Goal: Information Seeking & Learning: Learn about a topic

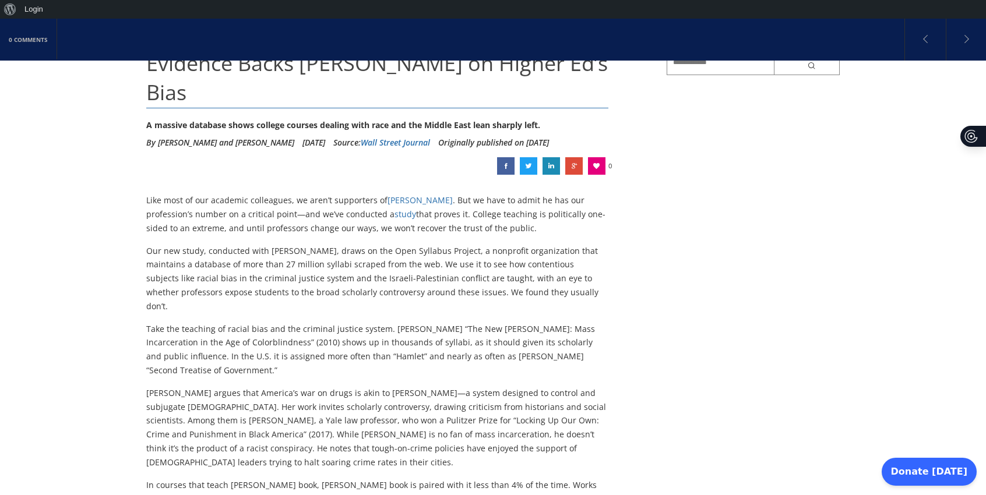
scroll to position [142, 0]
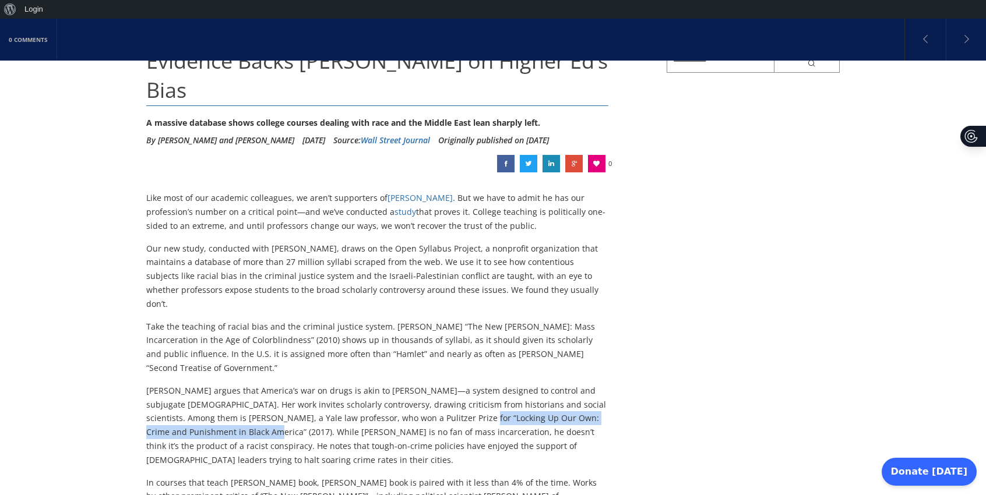
drag, startPoint x: 415, startPoint y: 376, endPoint x: 199, endPoint y: 393, distance: 216.3
click at [199, 393] on p "[PERSON_NAME] argues that America’s war on drugs is akin to [PERSON_NAME]—a sys…" at bounding box center [377, 425] width 462 height 83
copy p "Locking Up Our Own: Crime and Punishment in [GEOGRAPHIC_DATA]"
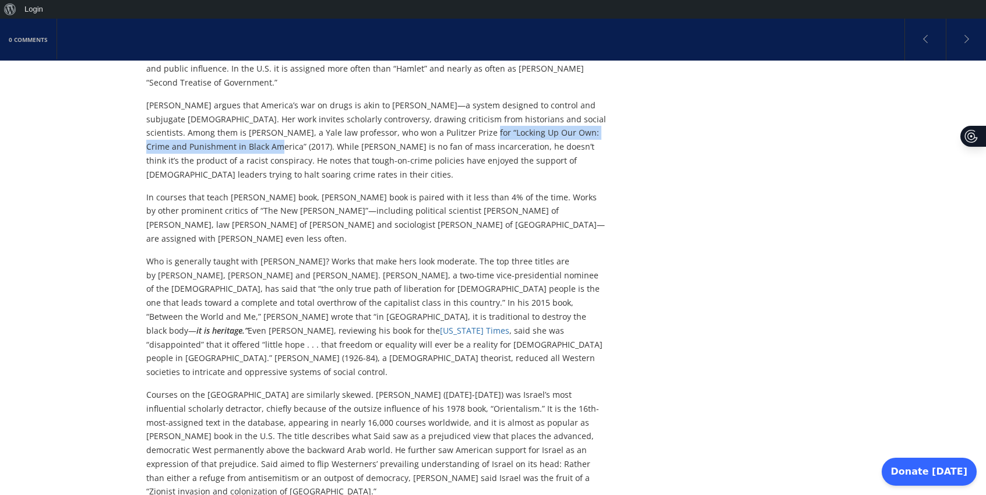
scroll to position [429, 0]
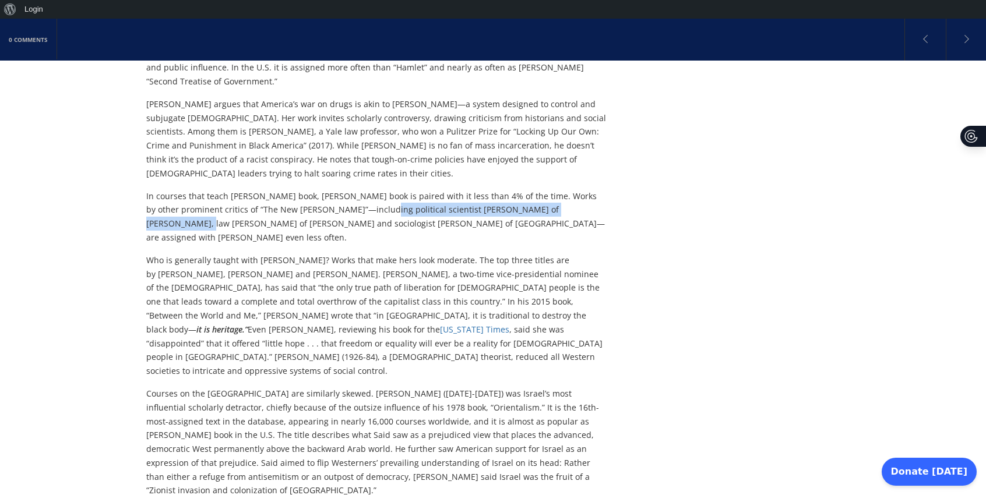
drag, startPoint x: 343, startPoint y: 170, endPoint x: 556, endPoint y: 164, distance: 213.4
click at [556, 189] on p "In courses that teach [PERSON_NAME] book, [PERSON_NAME] book is paired with it …" at bounding box center [377, 216] width 462 height 55
copy p "political scientist [PERSON_NAME] of [PERSON_NAME]"
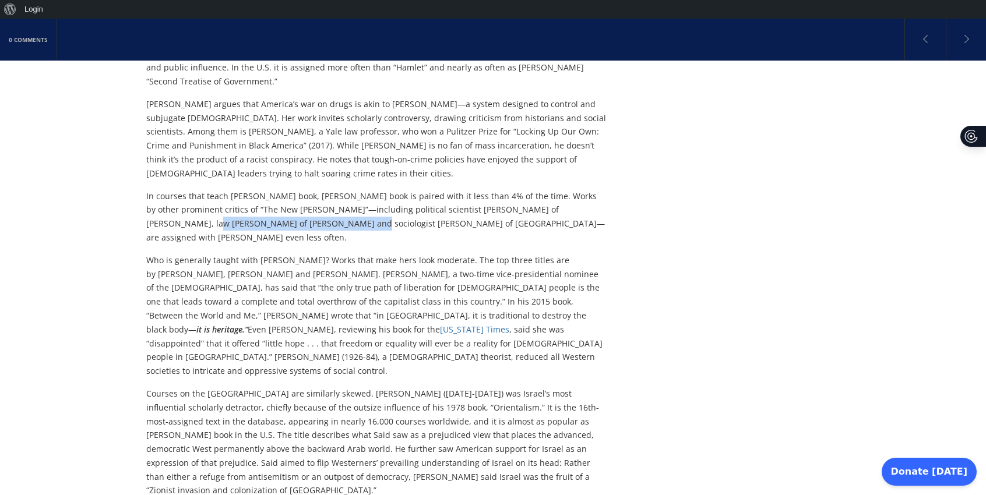
drag, startPoint x: 570, startPoint y: 170, endPoint x: 269, endPoint y: 184, distance: 301.0
click at [269, 189] on p "In courses that teach [PERSON_NAME] book, [PERSON_NAME] book is paired with it …" at bounding box center [377, 216] width 462 height 55
copy p "law [PERSON_NAME] of [PERSON_NAME]"
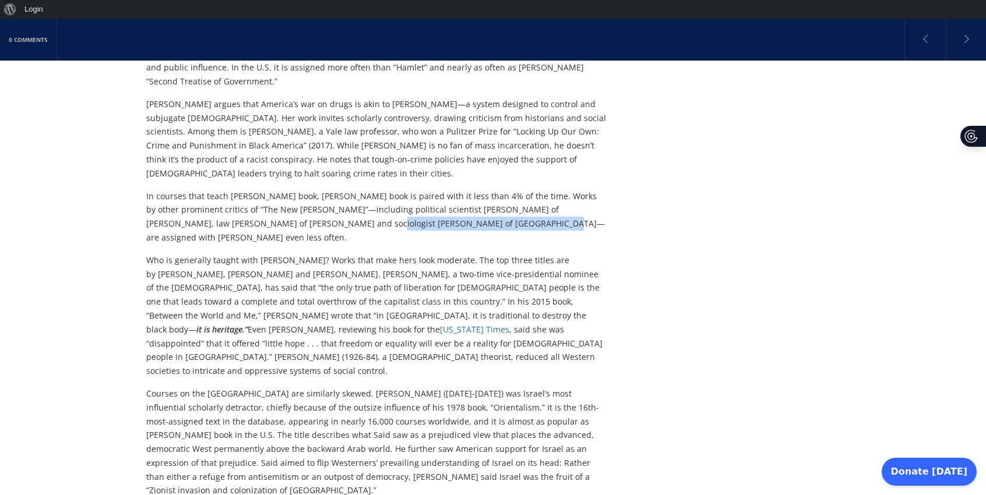
drag, startPoint x: 288, startPoint y: 180, endPoint x: 438, endPoint y: 182, distance: 149.8
click at [438, 189] on p "In courses that teach [PERSON_NAME] book, [PERSON_NAME] book is paired with it …" at bounding box center [377, 216] width 462 height 55
copy p "sociologist [PERSON_NAME] of [GEOGRAPHIC_DATA]"
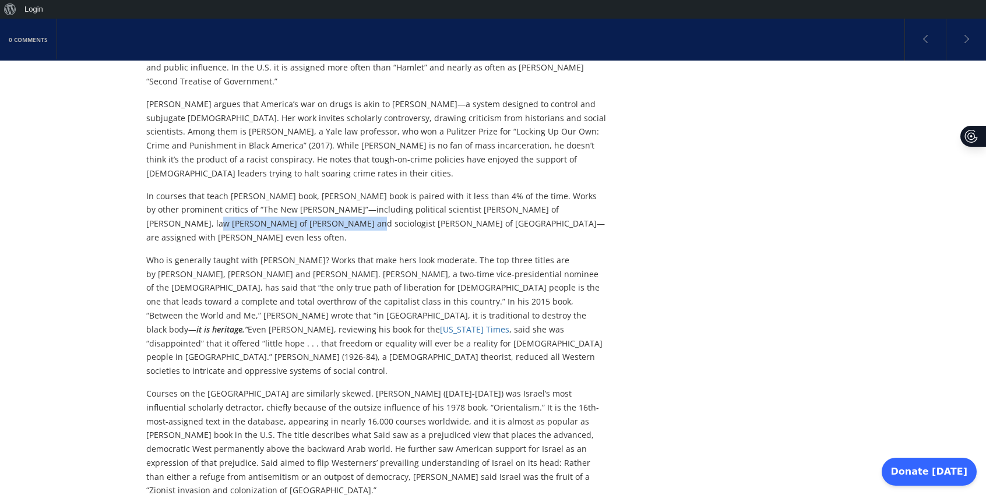
drag, startPoint x: 561, startPoint y: 167, endPoint x: 268, endPoint y: 178, distance: 292.8
click at [268, 189] on p "In courses that teach [PERSON_NAME] book, [PERSON_NAME] book is paired with it …" at bounding box center [377, 216] width 462 height 55
copy p "law [PERSON_NAME] of [PERSON_NAME]"
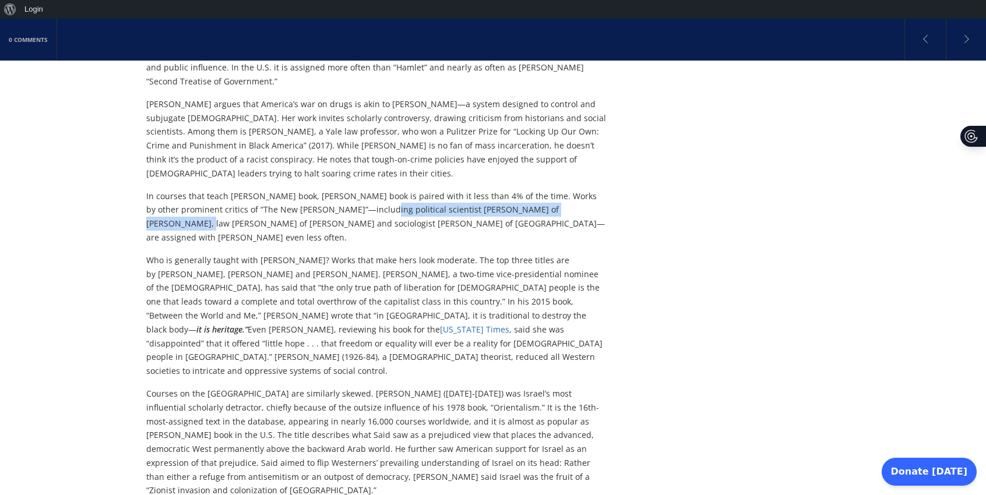
drag, startPoint x: 342, startPoint y: 167, endPoint x: 555, endPoint y: 168, distance: 213.3
click at [555, 189] on p "In courses that teach [PERSON_NAME] book, [PERSON_NAME] book is paired with it …" at bounding box center [377, 216] width 462 height 55
copy p "political scientist [PERSON_NAME] of [PERSON_NAME]"
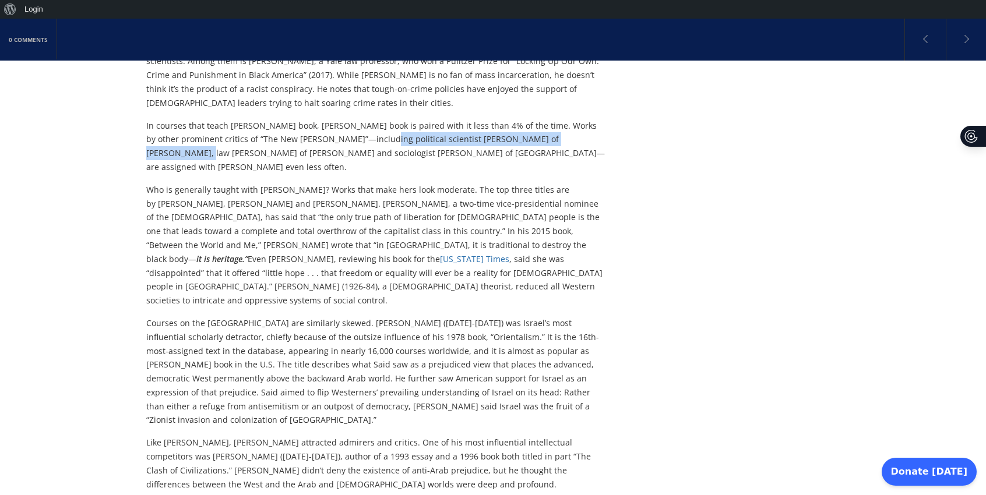
scroll to position [500, 0]
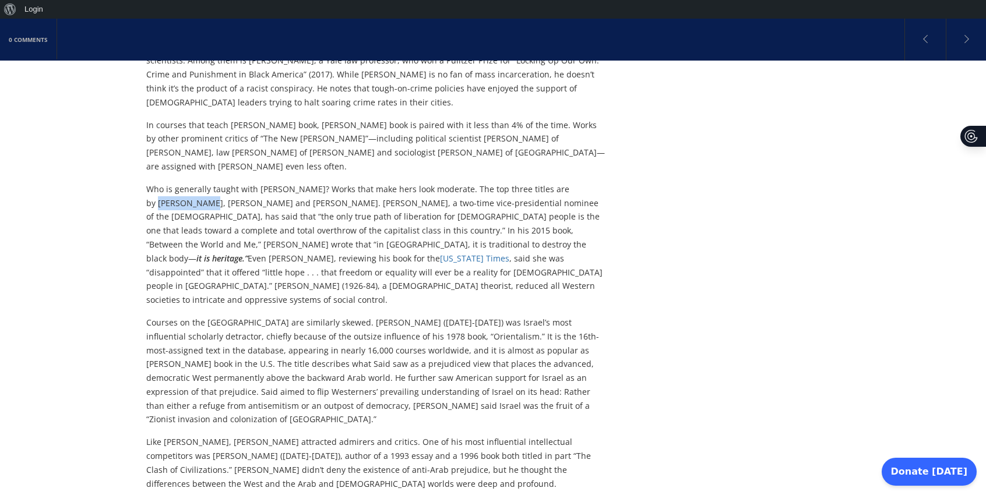
drag, startPoint x: 562, startPoint y: 146, endPoint x: 166, endPoint y: 161, distance: 396.6
click at [166, 182] on p "Who is generally taught with [PERSON_NAME]? Works that make hers look moderate.…" at bounding box center [377, 244] width 462 height 125
copy p "[PERSON_NAME]"
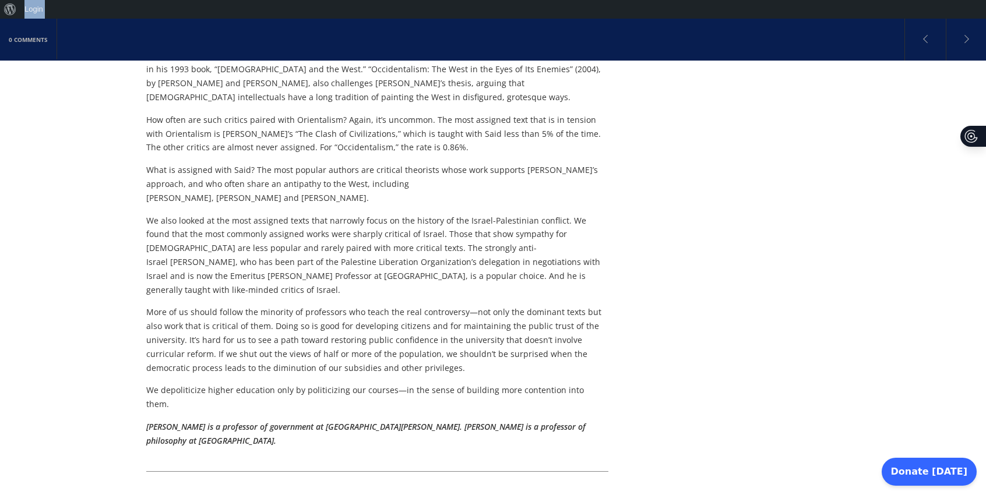
scroll to position [924, 0]
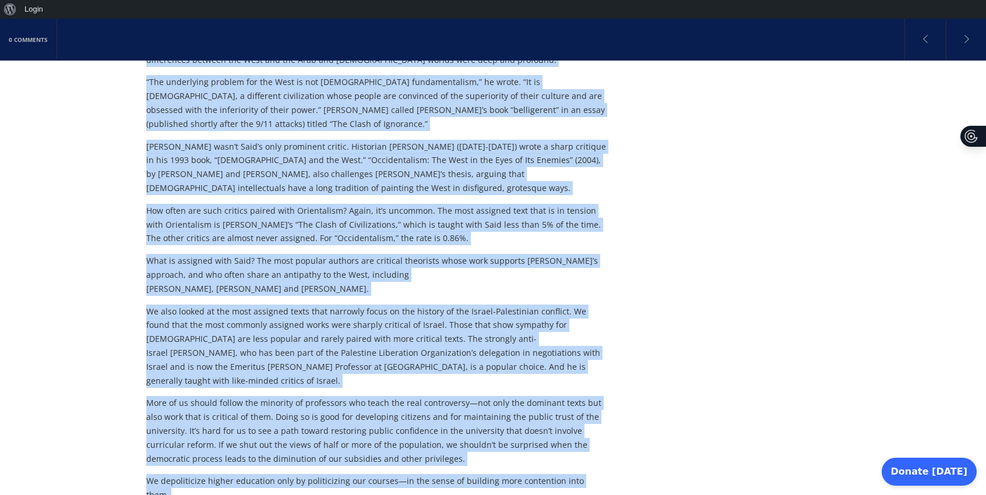
drag, startPoint x: 149, startPoint y: 124, endPoint x: 466, endPoint y: 422, distance: 435.0
click at [466, 422] on div "Evidence Backs [PERSON_NAME] on Higher Ed’s Bias A massive database shows colle…" at bounding box center [406, 190] width 520 height 1850
copy div "Loremips Dolor Sitam co Adipis El’s Doei T incidid utlabore etdol magnaal enima…"
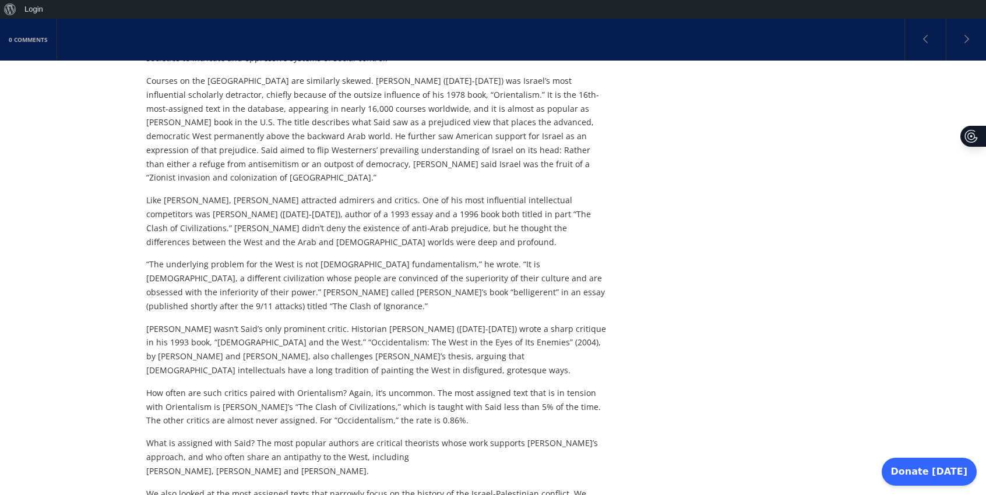
scroll to position [742, 0]
drag, startPoint x: 324, startPoint y: 244, endPoint x: 464, endPoint y: 245, distance: 139.9
click at [464, 322] on p "[PERSON_NAME] wasn’t Said’s only prominent critic. Historian [PERSON_NAME] ([DA…" at bounding box center [377, 349] width 462 height 55
copy p "Historian [PERSON_NAME] ([DATE]-[DATE])"
drag, startPoint x: 257, startPoint y: 256, endPoint x: 446, endPoint y: 256, distance: 189.4
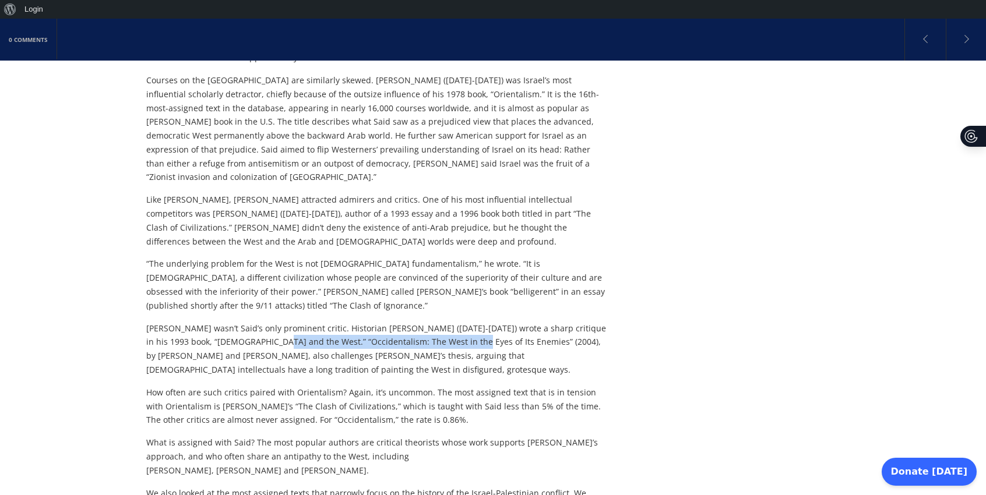
click at [446, 322] on p "[PERSON_NAME] wasn’t Said’s only prominent critic. Historian [PERSON_NAME] ([DA…" at bounding box center [377, 349] width 462 height 55
copy p "Occidentalism: The West in the Eyes of Its Enemies"
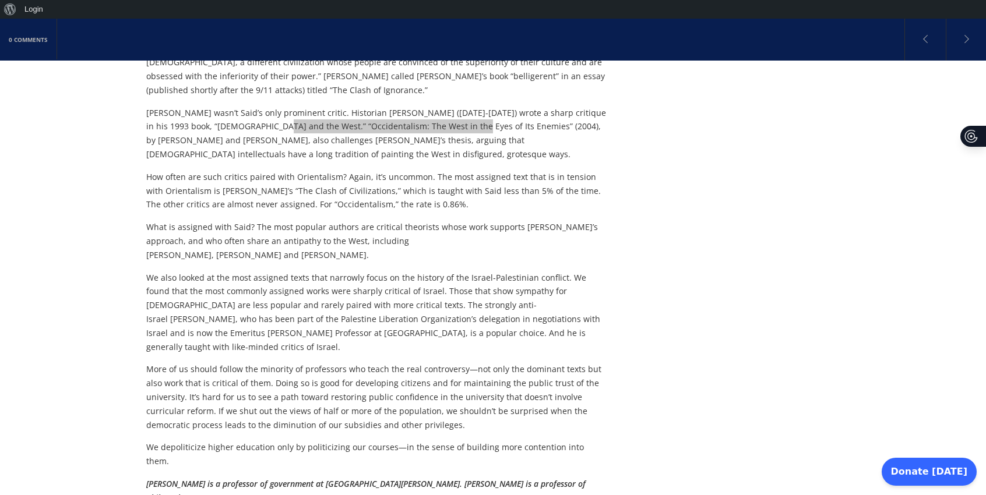
scroll to position [959, 0]
drag, startPoint x: 448, startPoint y: 178, endPoint x: 556, endPoint y: 181, distance: 107.9
click at [556, 270] on p "We also looked at the most assigned texts that narrowly focus on the history of…" at bounding box center [377, 311] width 462 height 83
drag, startPoint x: 425, startPoint y: 206, endPoint x: 478, endPoint y: 208, distance: 52.5
click at [478, 270] on p "We also looked at the most assigned texts that narrowly focus on the history of…" at bounding box center [377, 311] width 462 height 83
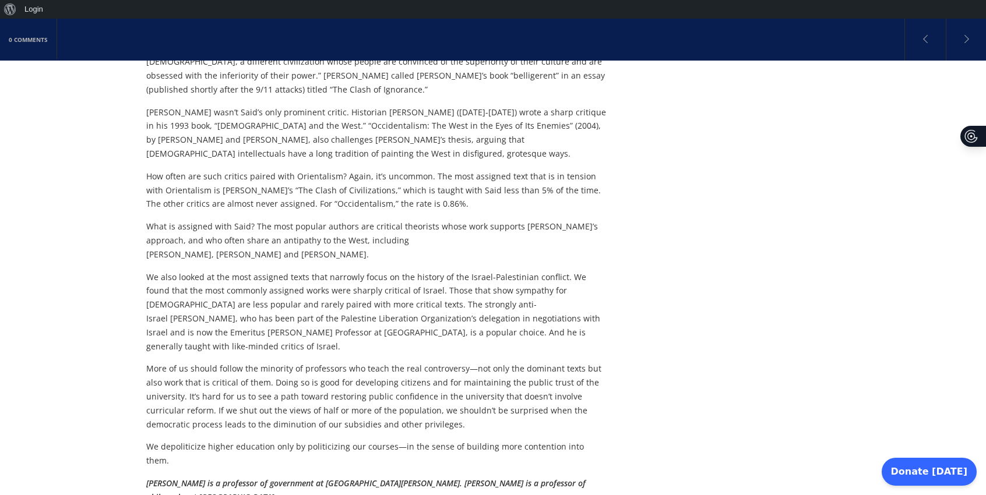
click at [189, 270] on p "We also looked at the most assigned texts that narrowly focus on the history of…" at bounding box center [377, 311] width 462 height 83
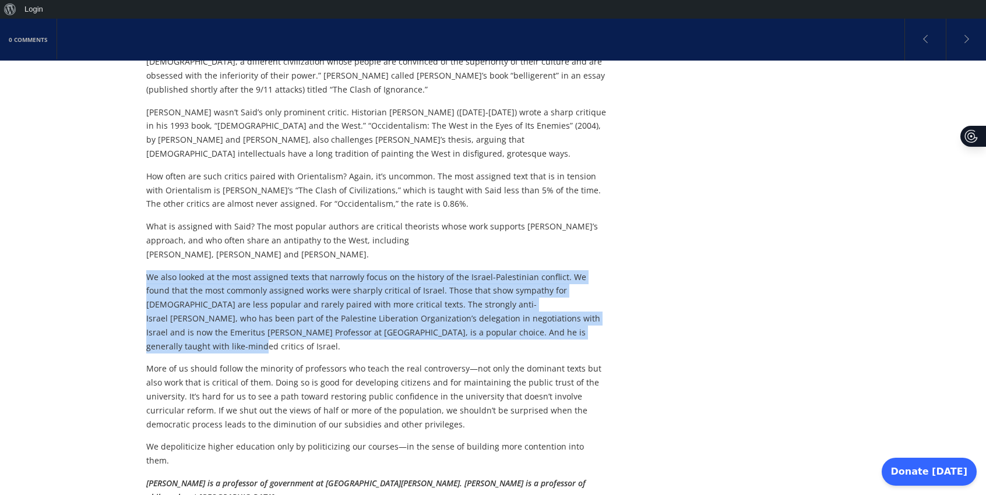
drag, startPoint x: 145, startPoint y: 177, endPoint x: 509, endPoint y: 234, distance: 368.6
click at [509, 234] on div "0 Comments Evidence Backs [PERSON_NAME] on Higher Ed’s Bias A massive database …" at bounding box center [493, 113] width 986 height 1932
